Goal: Find contact information: Find contact information

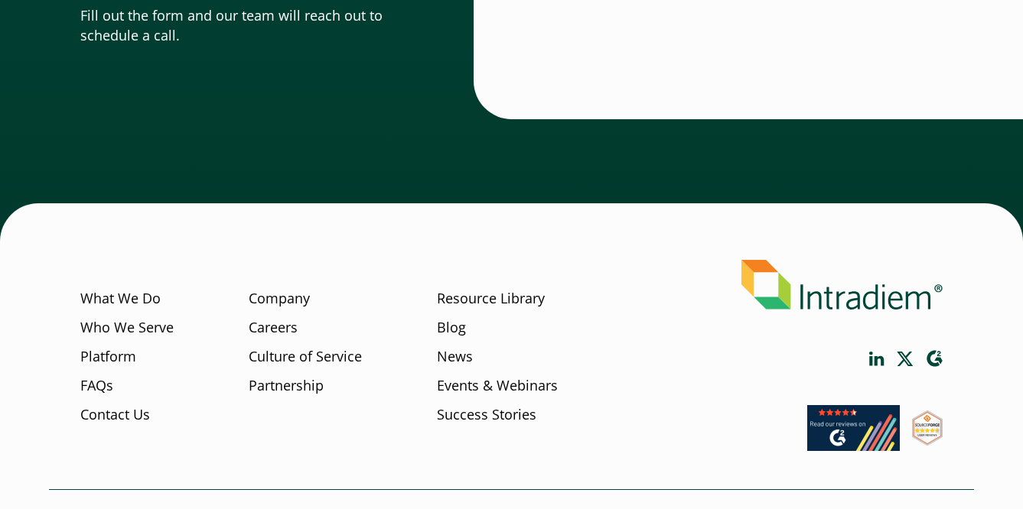
scroll to position [4862, 0]
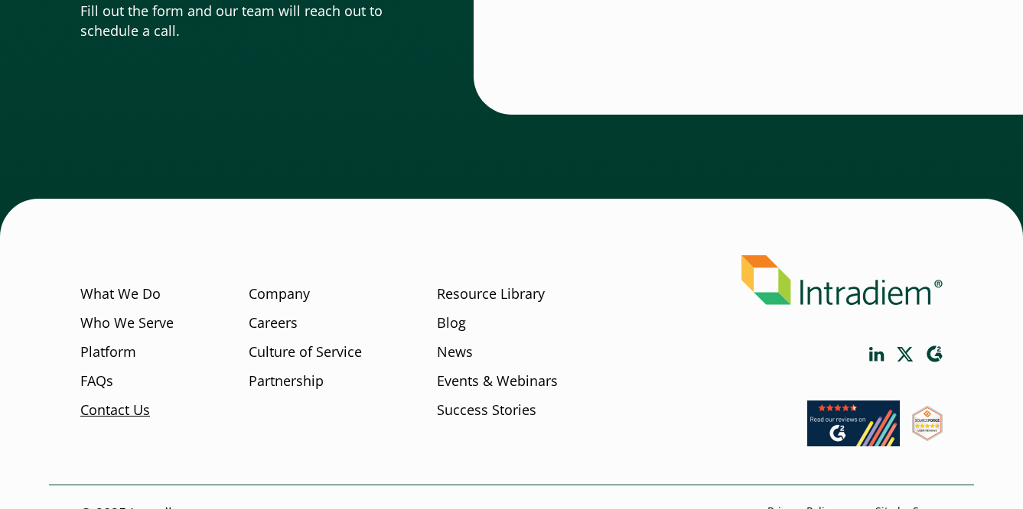
click at [96, 410] on link "Contact Us" at bounding box center [115, 411] width 70 height 20
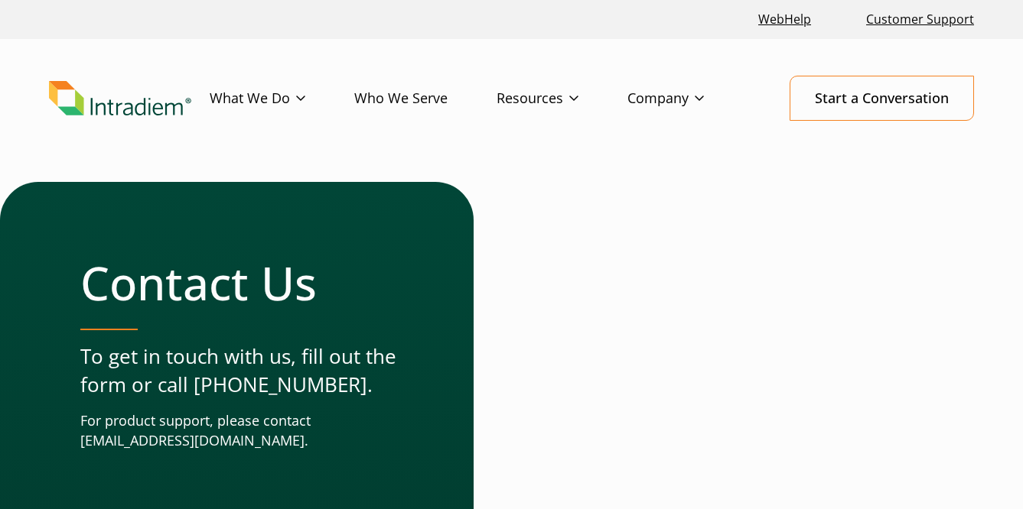
click at [255, 386] on p "To get in touch with us, fill out the form or call (678) 356-3500." at bounding box center [246, 371] width 332 height 57
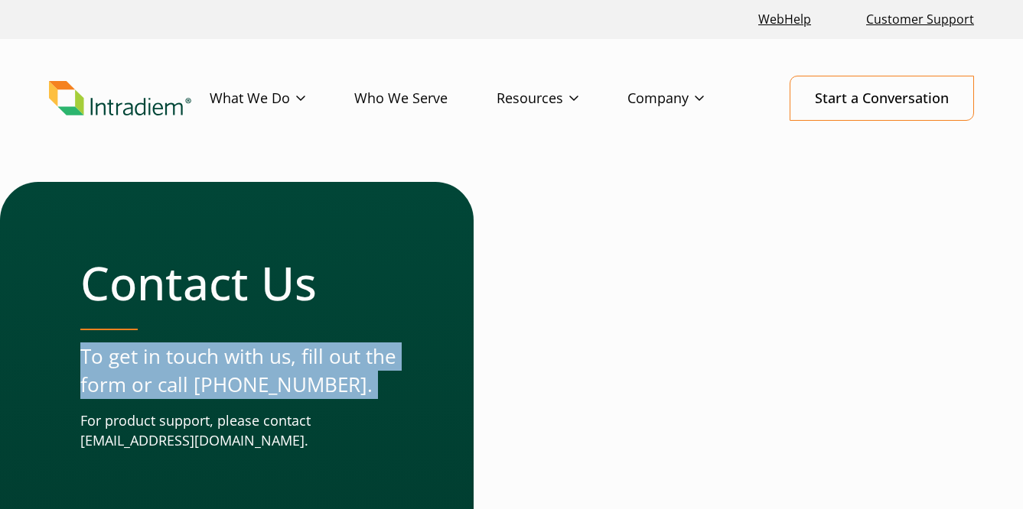
click at [255, 386] on p "To get in touch with us, fill out the form or call (678) 356-3500." at bounding box center [246, 371] width 332 height 57
click at [378, 379] on p "To get in touch with us, fill out the form or call (678) 356-3500." at bounding box center [246, 371] width 332 height 57
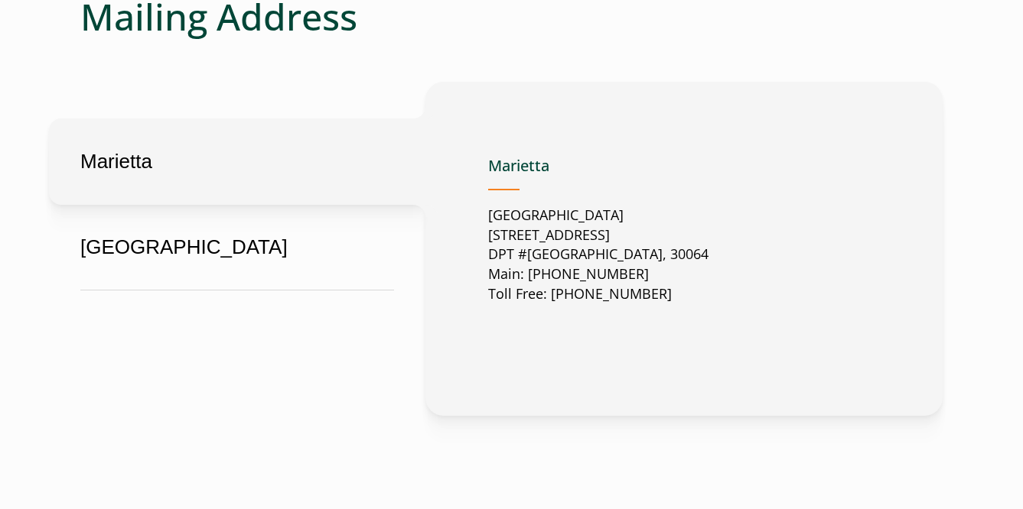
scroll to position [848, 0]
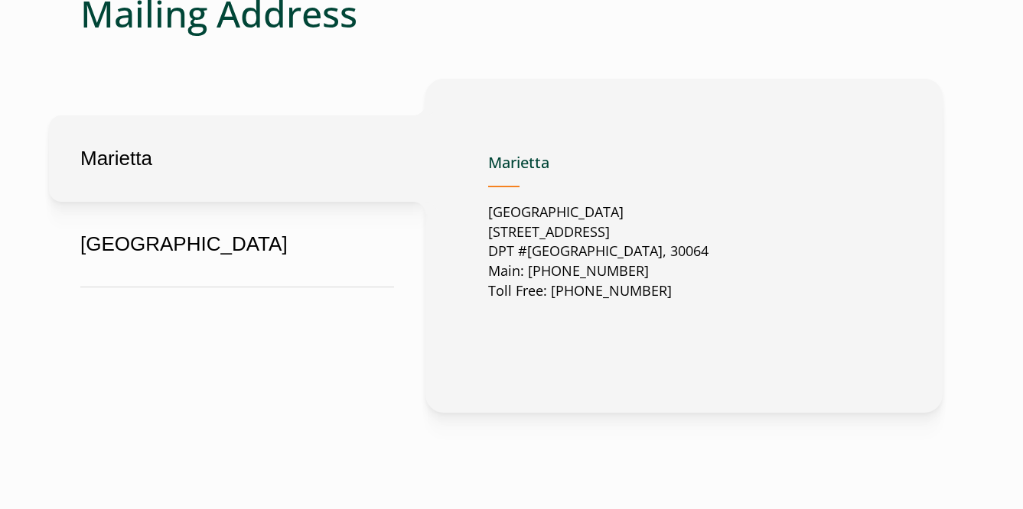
click at [565, 280] on p "United States 2500 Dallas Highway Suite 202 DPT #37049 Marietta, GA, US, 30064 …" at bounding box center [598, 252] width 220 height 99
click at [571, 298] on p "United States 2500 Dallas Highway Suite 202 DPT #37049 Marietta, GA, US, 30064 …" at bounding box center [598, 252] width 220 height 99
click at [568, 260] on p "United States 2500 Dallas Highway Suite 202 DPT #37049 Marietta, GA, US, 30064 …" at bounding box center [598, 252] width 220 height 99
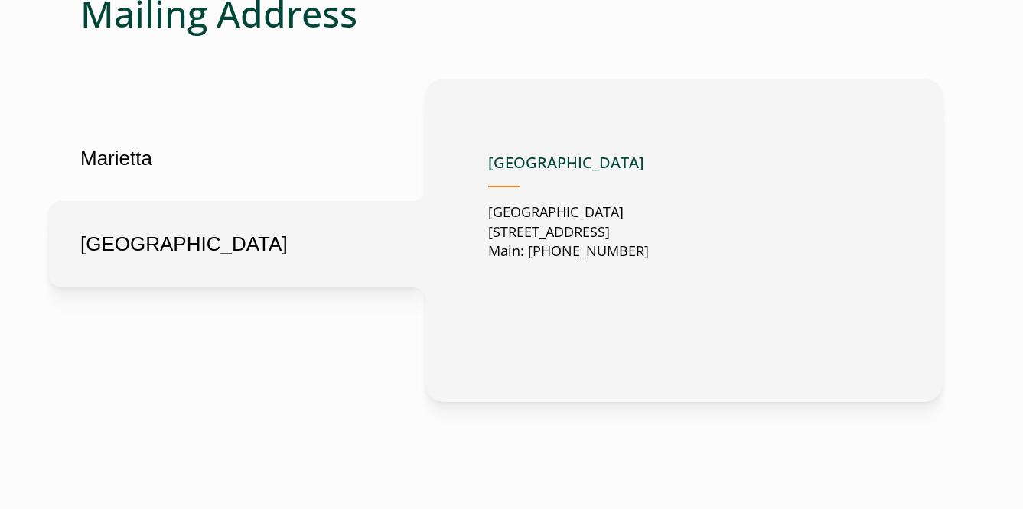
click at [193, 201] on button "London" at bounding box center [237, 244] width 376 height 86
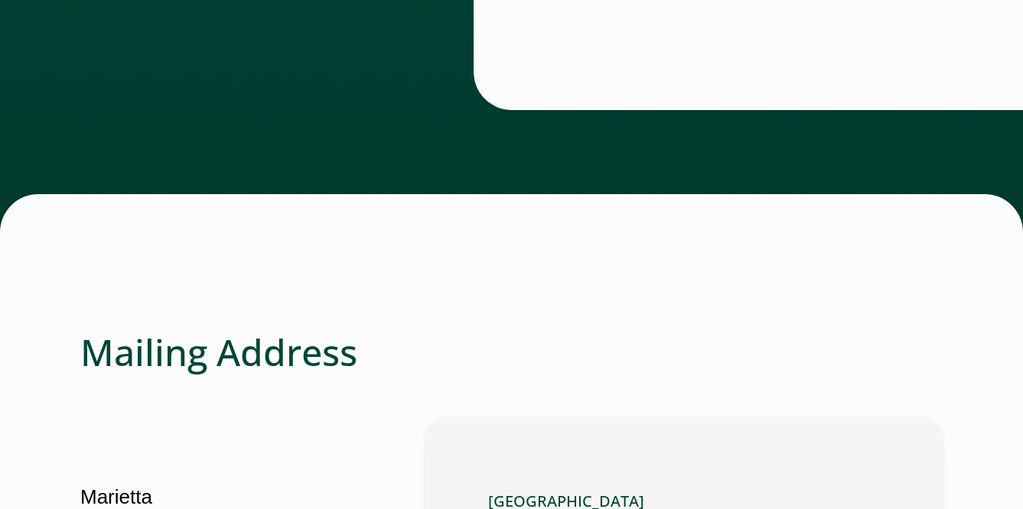
scroll to position [0, 0]
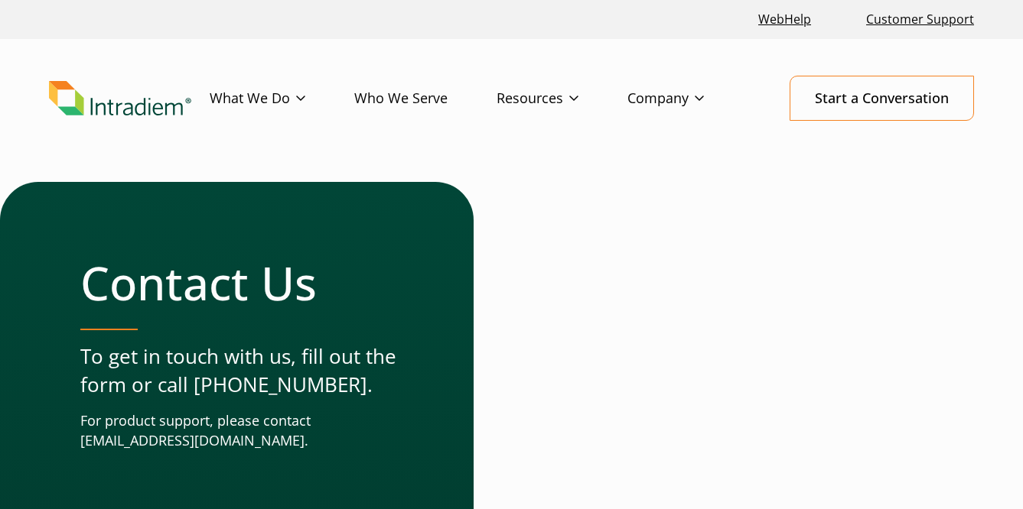
click at [920, 68] on header "Menu What We Do Platform Who We Serve Resources Blog Events & Webinars News Suc…" at bounding box center [511, 110] width 1023 height 143
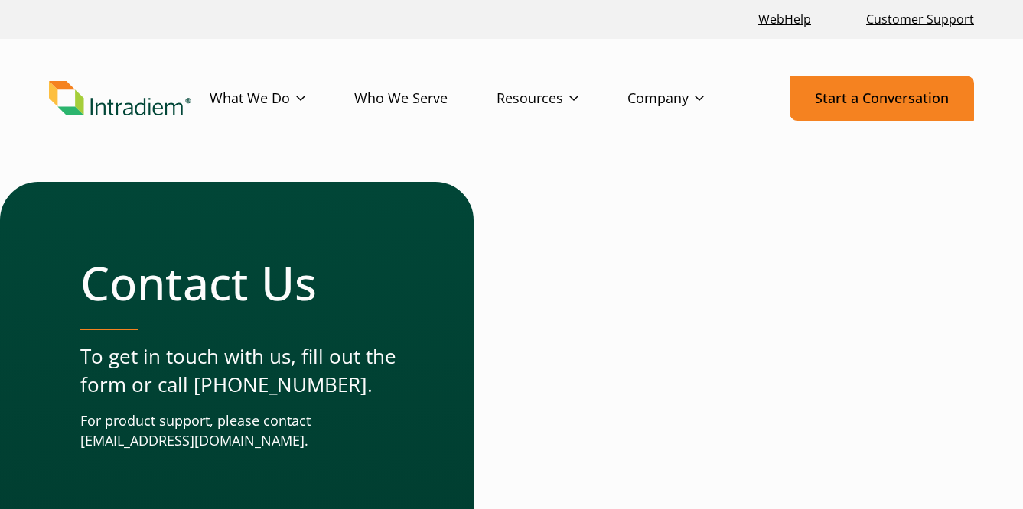
click at [922, 99] on link "Start a Conversation" at bounding box center [881, 98] width 184 height 45
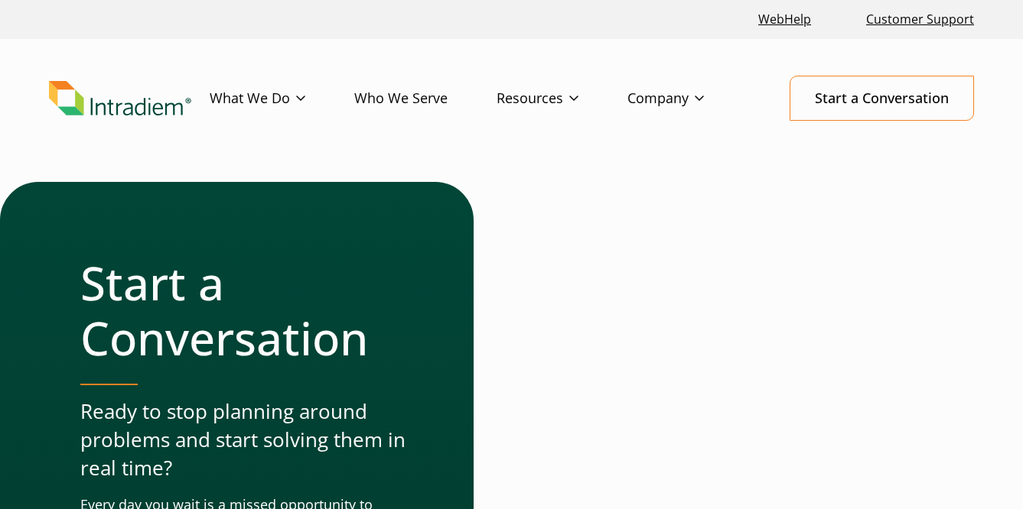
click at [132, 101] on img "Link to homepage of Intradiem" at bounding box center [120, 98] width 142 height 35
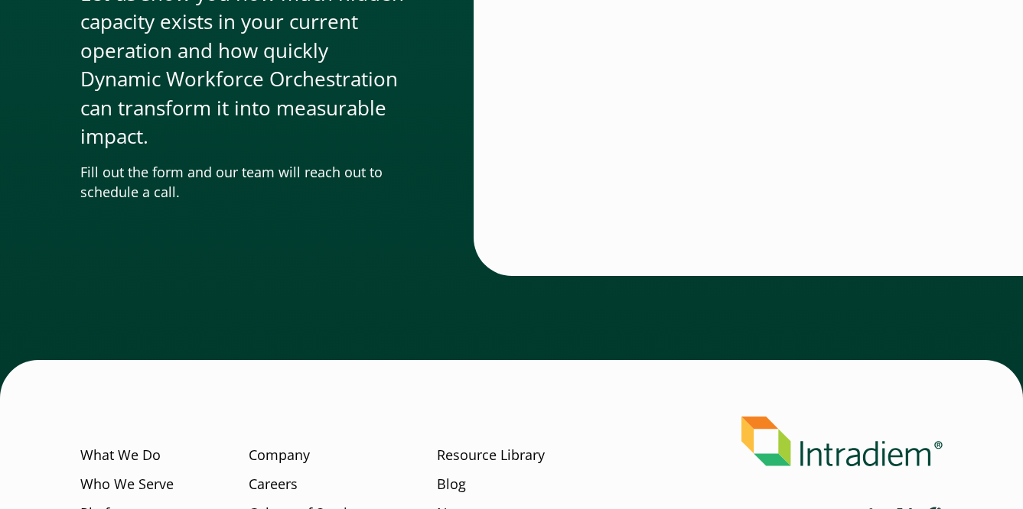
scroll to position [4896, 0]
